Goal: Transaction & Acquisition: Purchase product/service

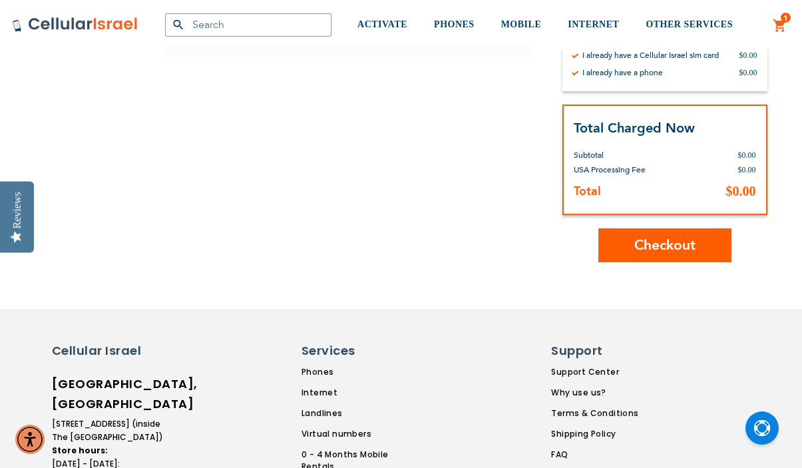
scroll to position [351, 0]
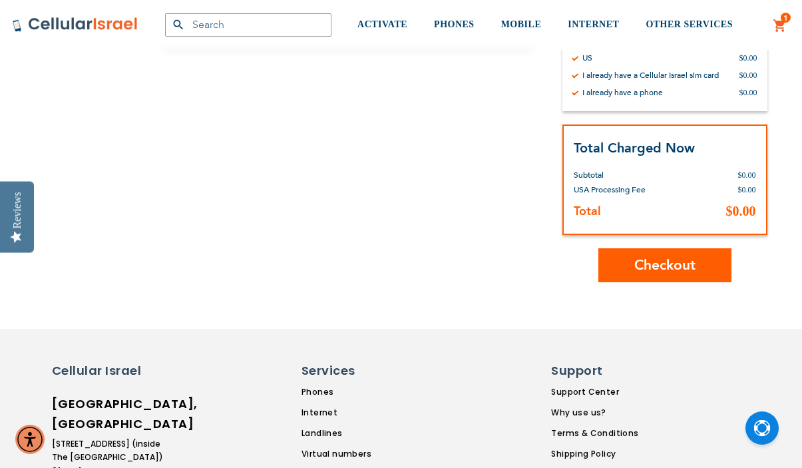
click at [659, 260] on span "Checkout" at bounding box center [664, 265] width 61 height 19
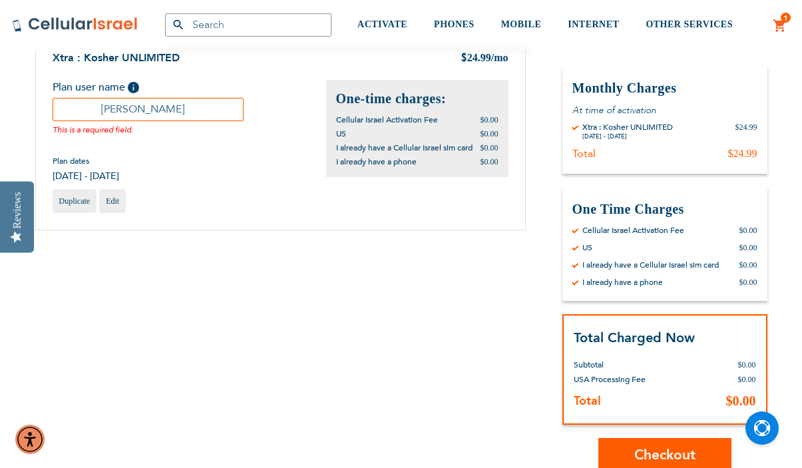
scroll to position [164, 0]
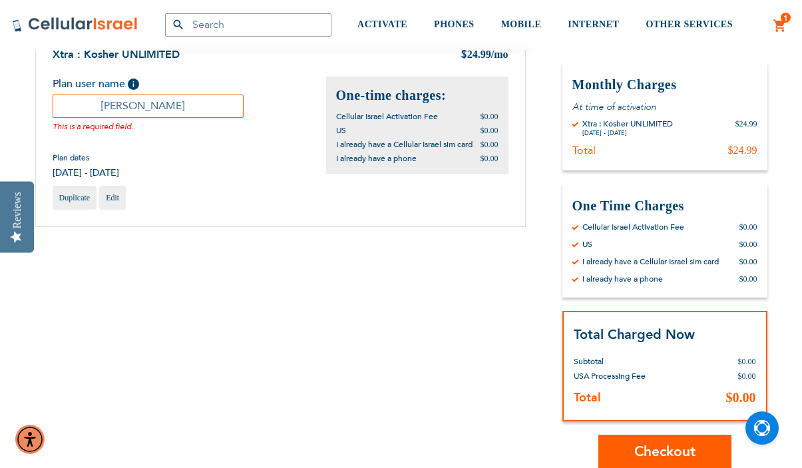
type input "[PERSON_NAME]"
click at [653, 448] on span "Checkout" at bounding box center [664, 451] width 61 height 19
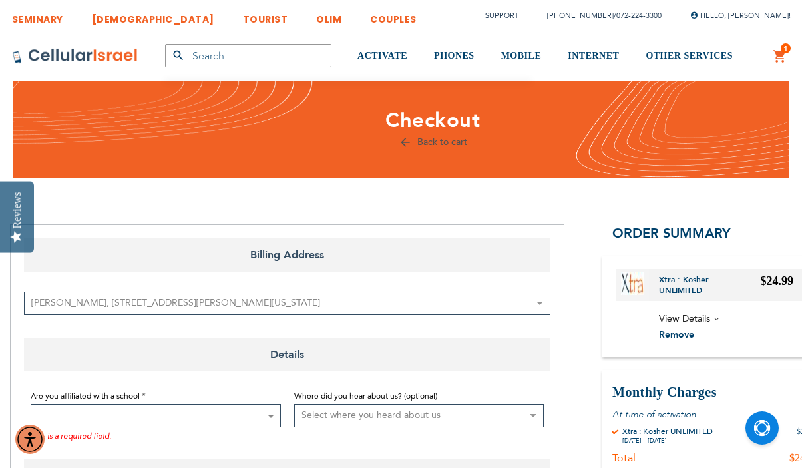
scroll to position [91, 0]
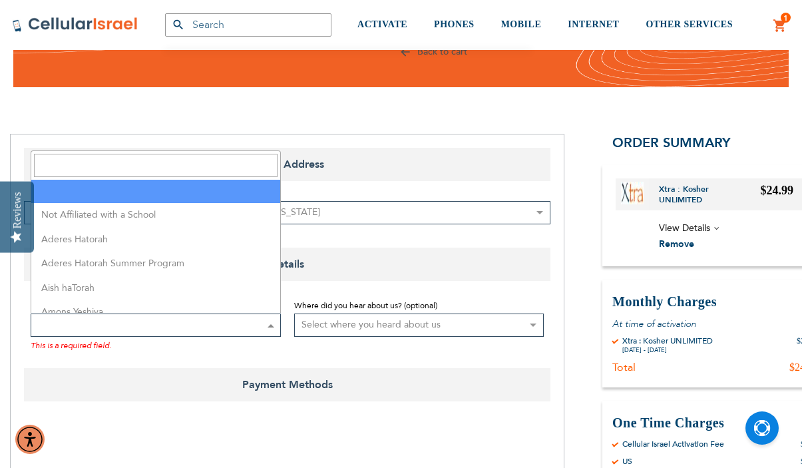
click at [255, 327] on span at bounding box center [156, 324] width 250 height 23
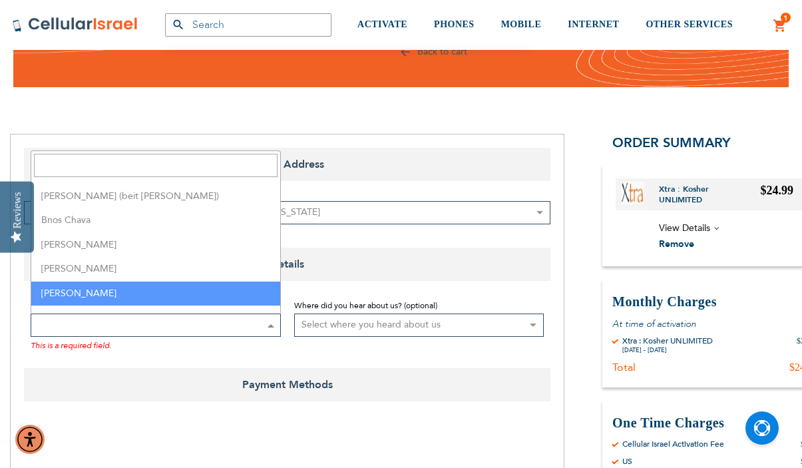
scroll to position [652, 0]
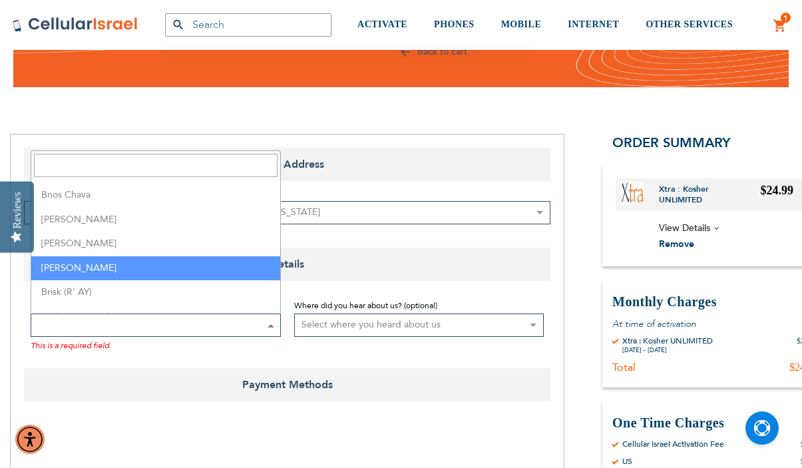
select select "37"
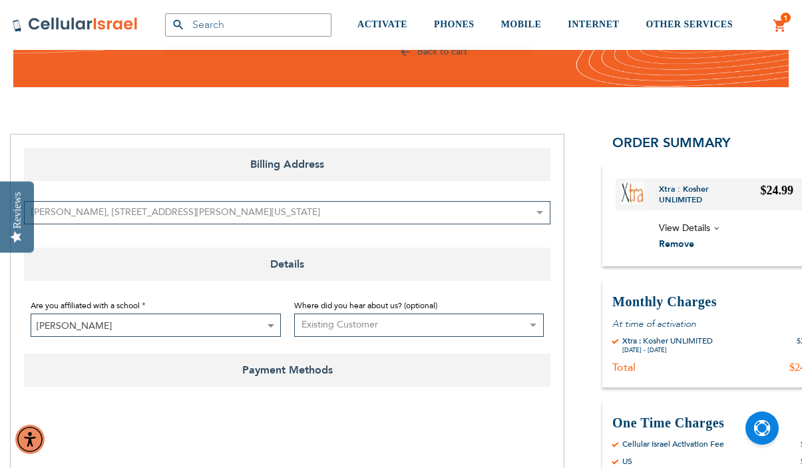
select select "4"
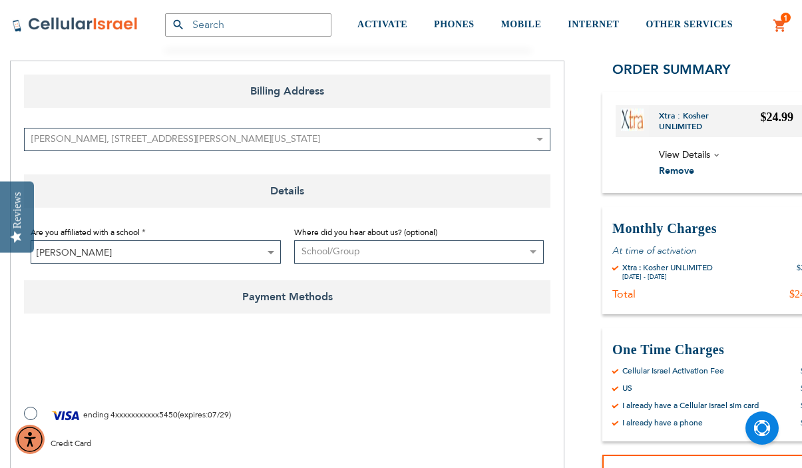
scroll to position [214, 0]
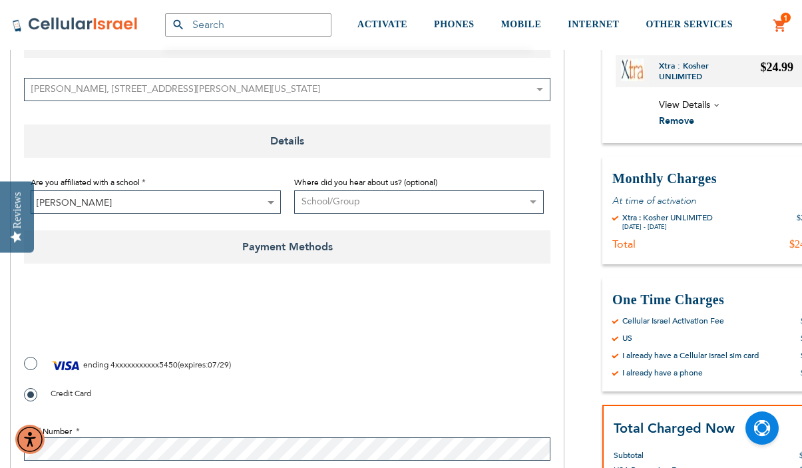
checkbox input "true"
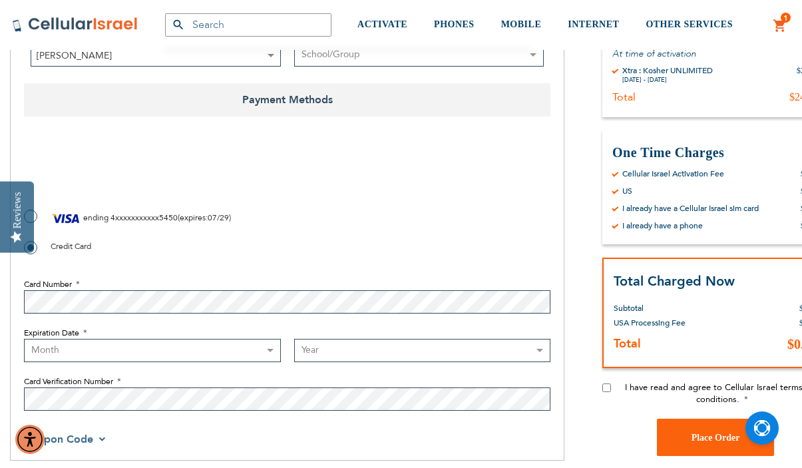
scroll to position [464, 0]
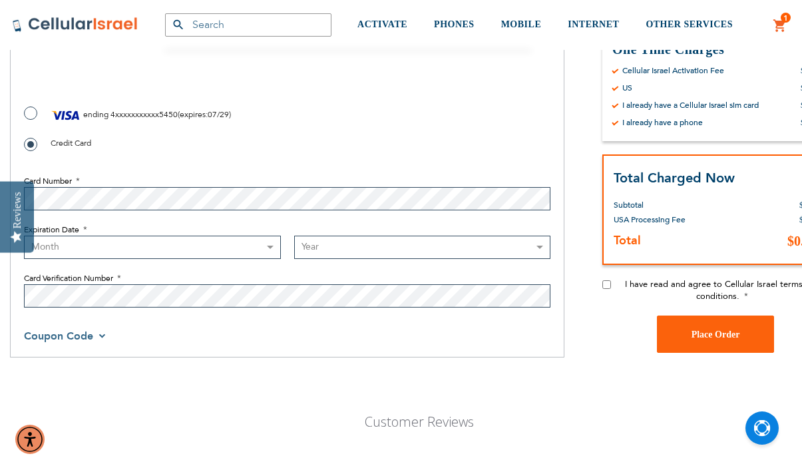
select select "10"
select select "2029"
click at [611, 282] on div "I have read and agree to Cellular Israel terms and conditions." at bounding box center [715, 296] width 226 height 37
click at [608, 285] on input "I have read and agree to Cellular Israel terms and conditions." at bounding box center [606, 284] width 9 height 9
checkbox input "true"
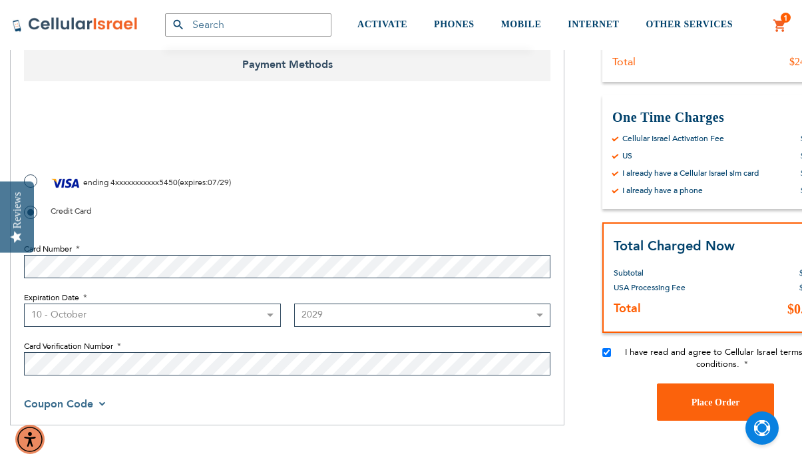
scroll to position [415, 0]
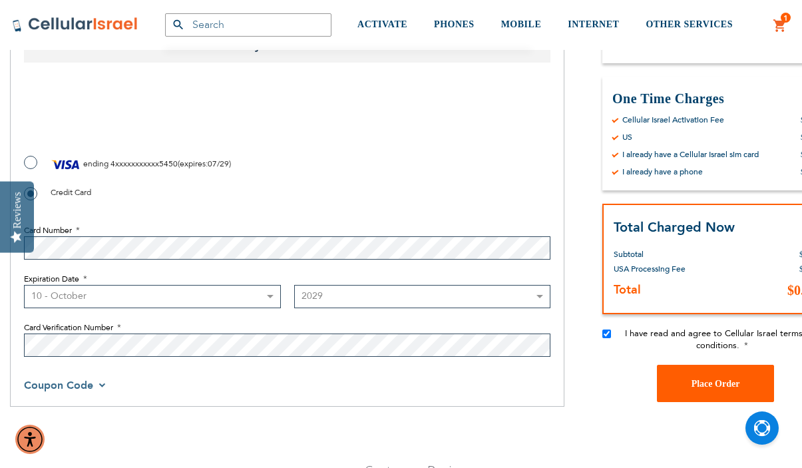
click at [713, 381] on span "Place Order" at bounding box center [715, 384] width 49 height 10
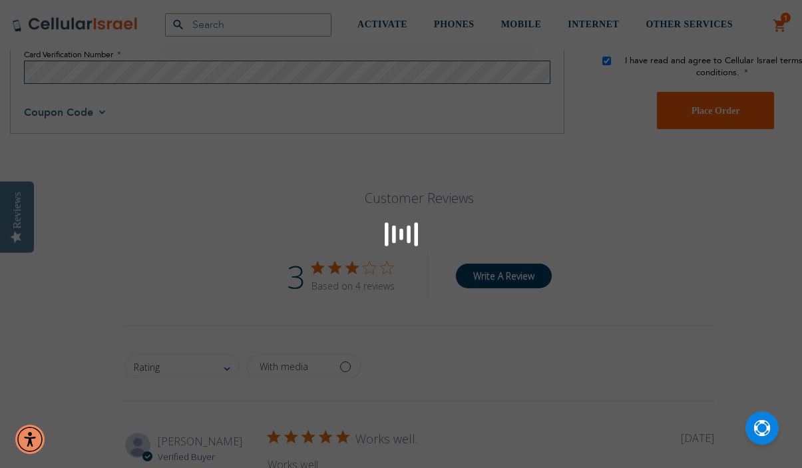
scroll to position [718, 0]
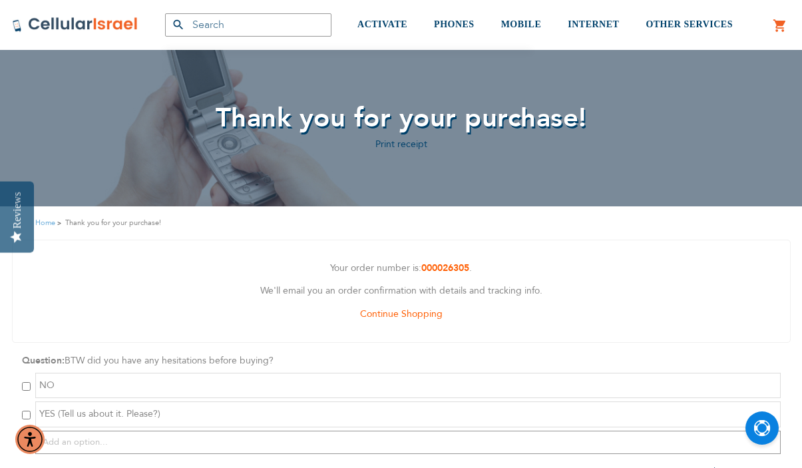
scroll to position [66, 0]
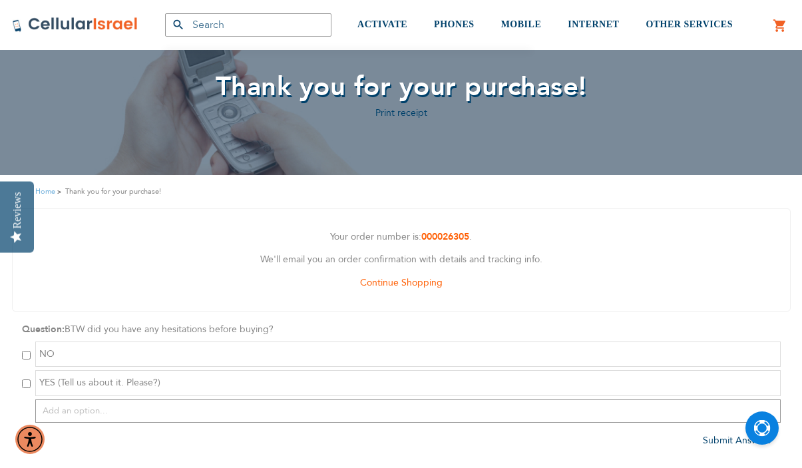
click at [27, 356] on input "checkbox" at bounding box center [26, 355] width 9 height 9
checkbox input "true"
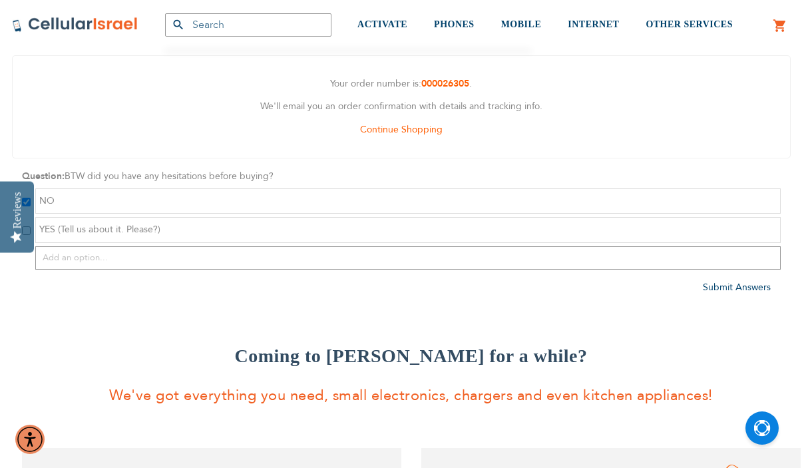
scroll to position [0, 0]
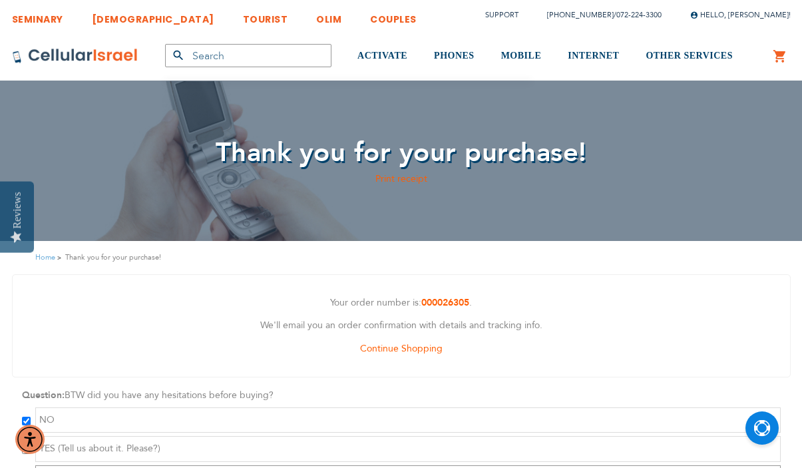
click at [415, 182] on link "Print receipt" at bounding box center [401, 178] width 52 height 13
